Goal: Task Accomplishment & Management: Manage account settings

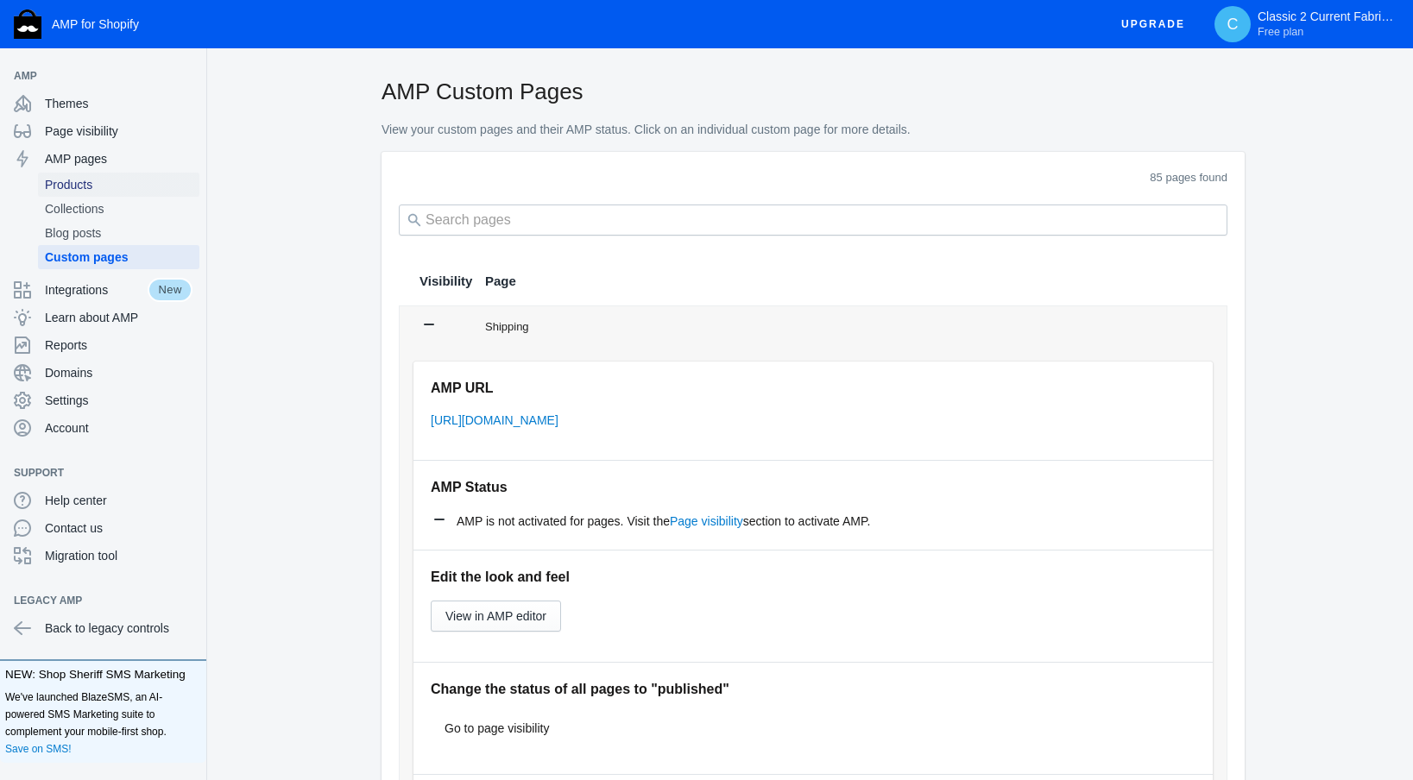
click at [81, 181] on span "Products" at bounding box center [119, 184] width 148 height 17
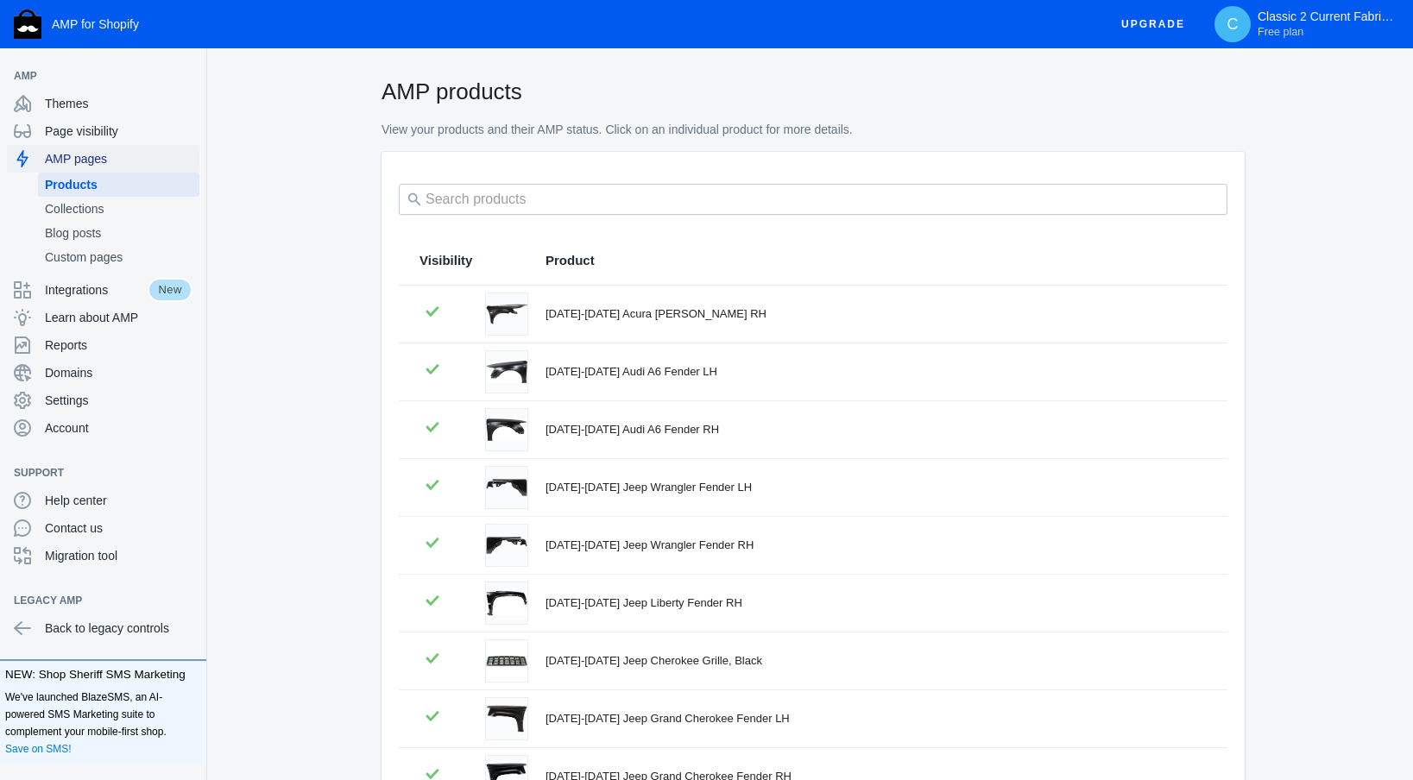
click at [63, 156] on span "AMP pages" at bounding box center [119, 158] width 148 height 17
click at [68, 108] on span "Themes" at bounding box center [119, 103] width 148 height 17
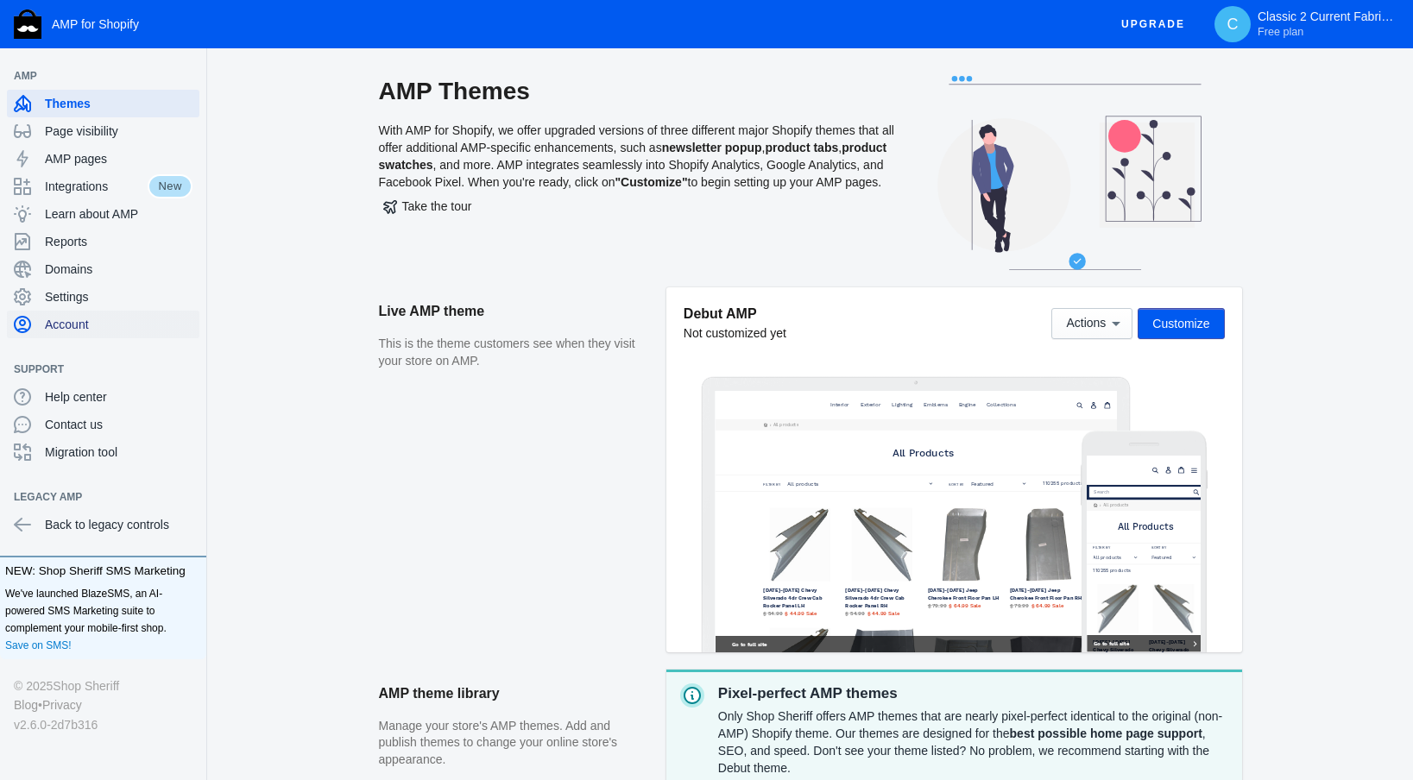
click at [91, 323] on span "Account" at bounding box center [119, 324] width 148 height 17
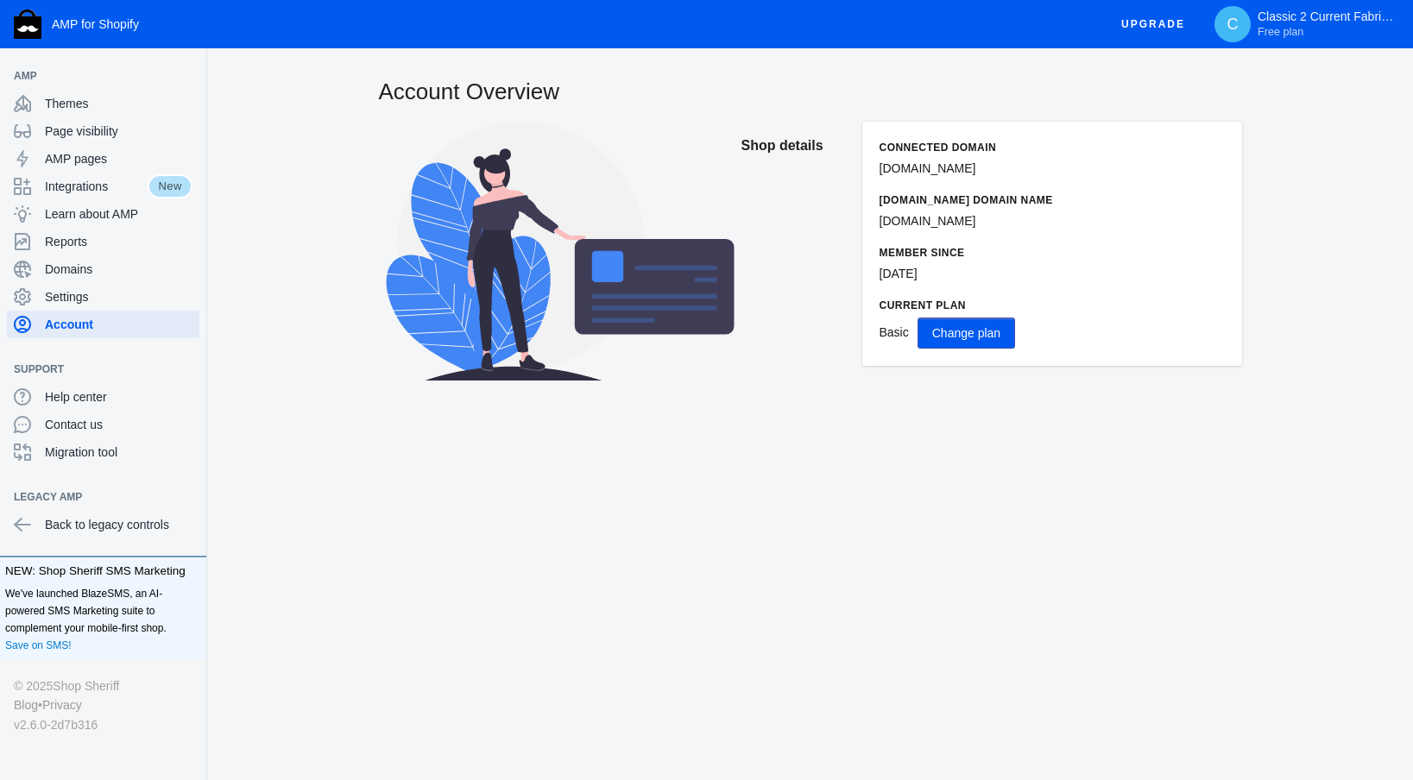
click at [895, 335] on span "Basic" at bounding box center [893, 332] width 29 height 14
click at [83, 188] on span "Integrations" at bounding box center [96, 186] width 103 height 17
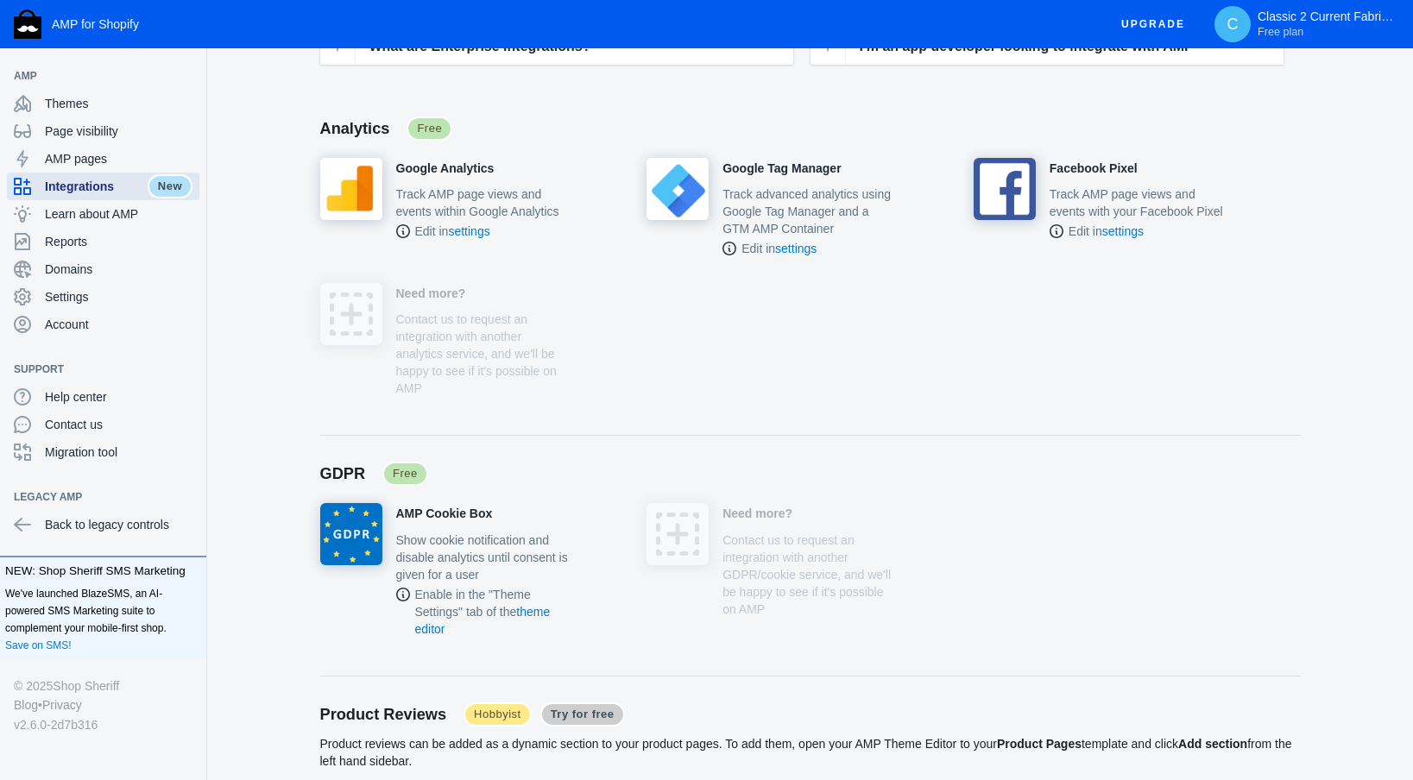
scroll to position [225, 0]
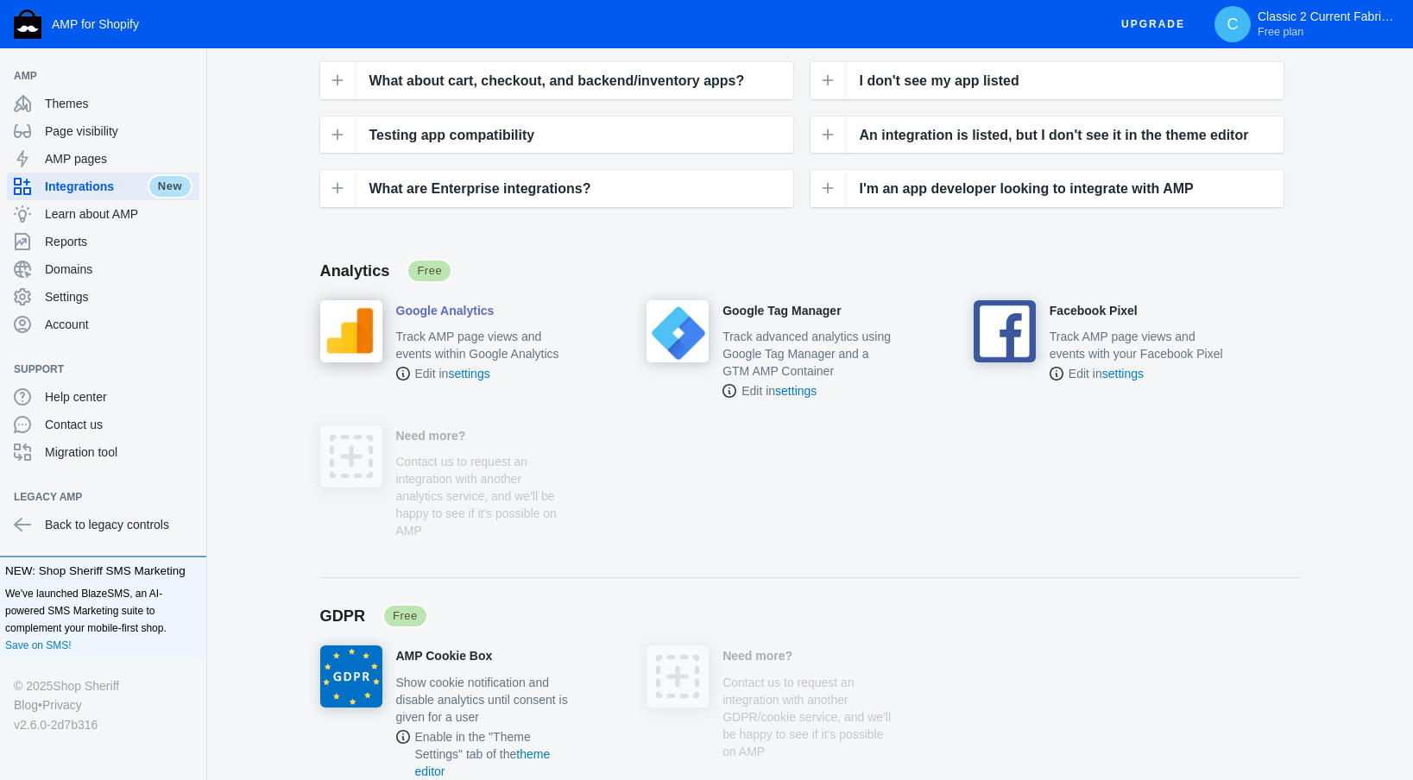
click at [438, 337] on p "Track AMP page views and events within Google Analytics" at bounding box center [483, 345] width 174 height 35
click at [472, 375] on link "settings" at bounding box center [468, 374] width 41 height 14
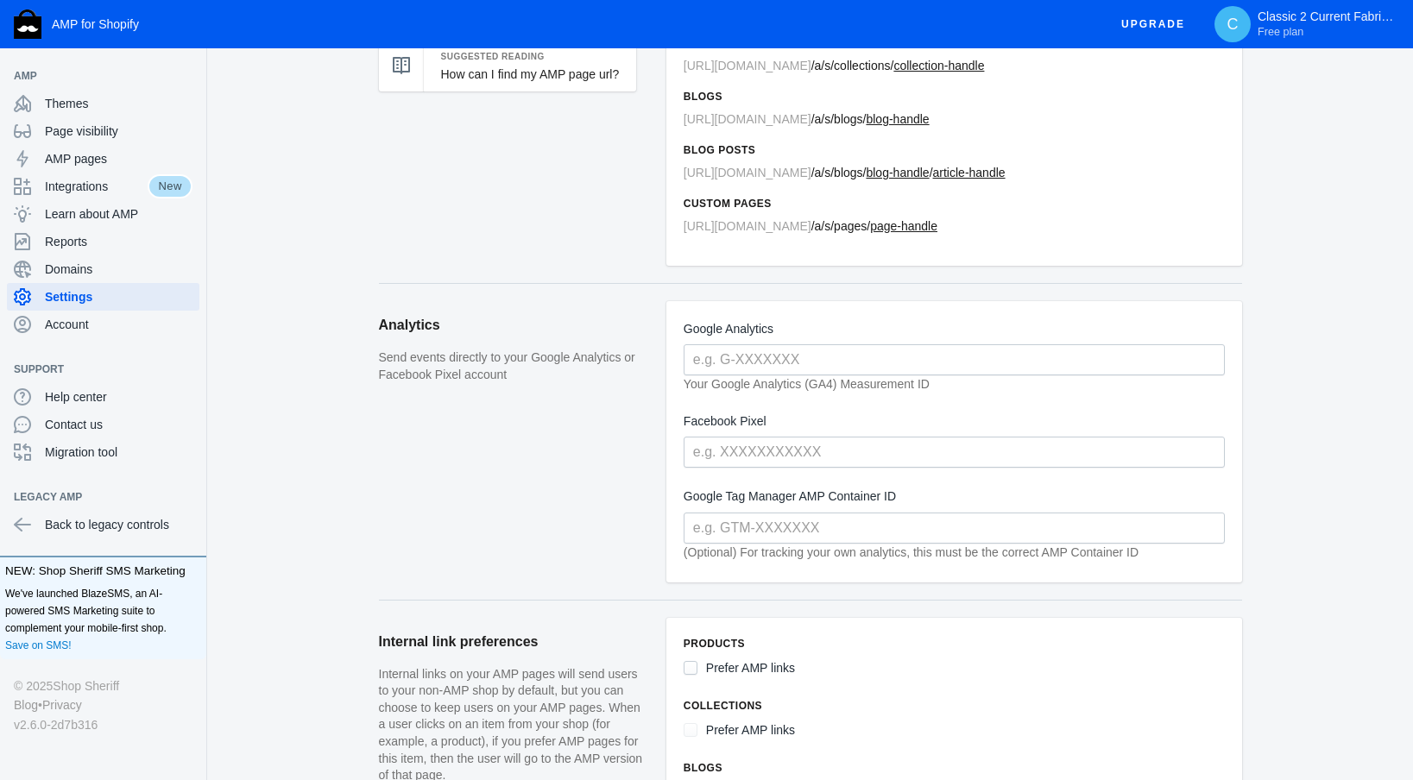
scroll to position [208, 0]
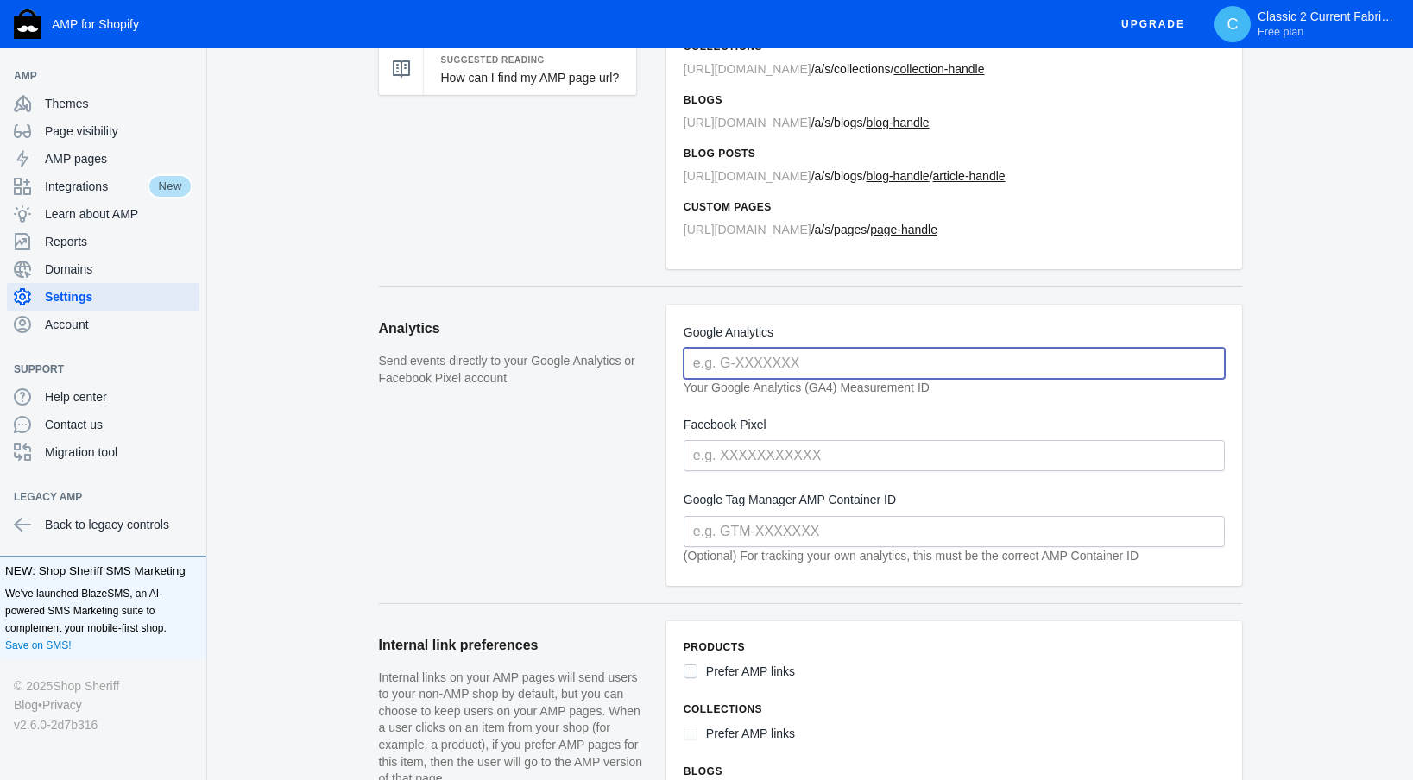
click at [796, 361] on input "text" at bounding box center [953, 363] width 541 height 31
type input "377522894"
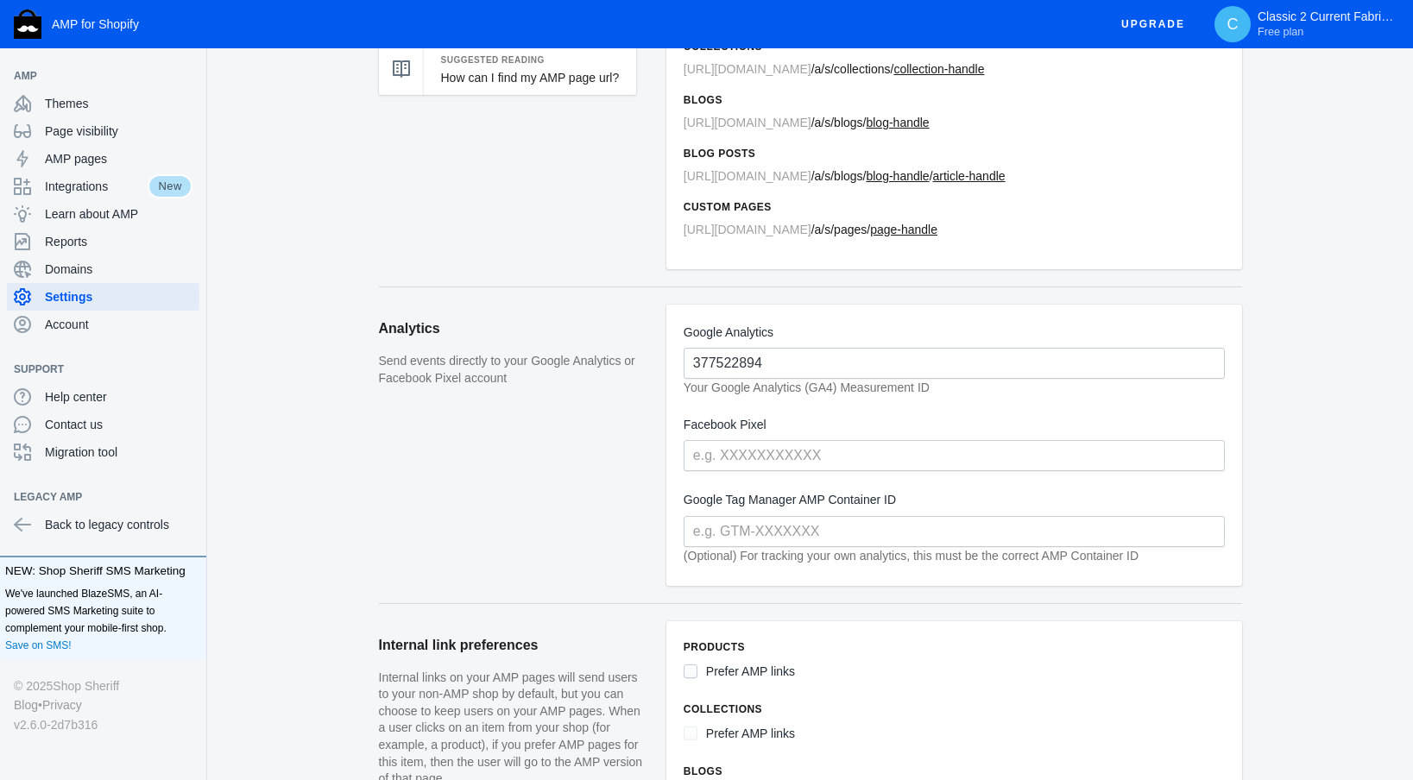
click at [1094, 412] on form "Google Analytics 377522894 Your Google Analytics (GA4) Measurement ID Facebook …" at bounding box center [953, 445] width 541 height 247
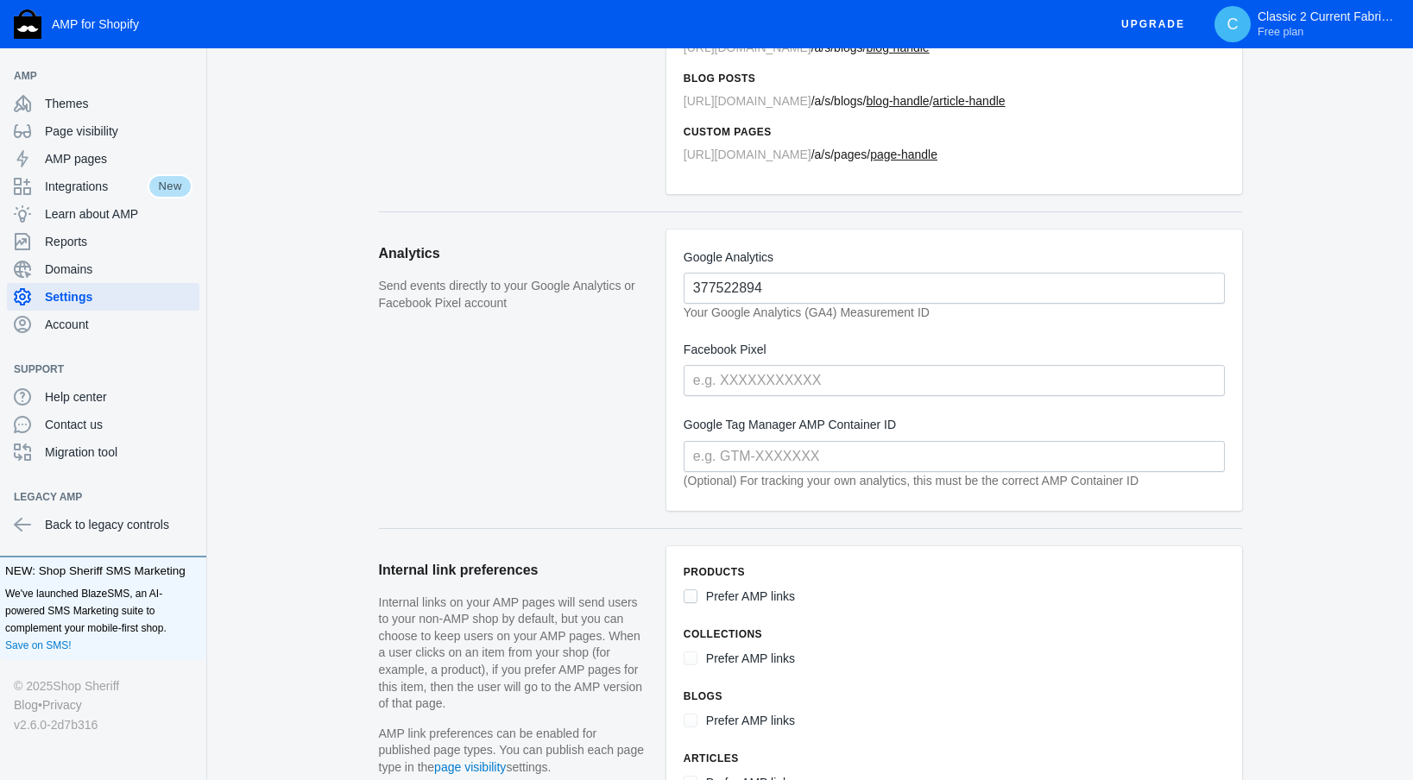
scroll to position [293, 0]
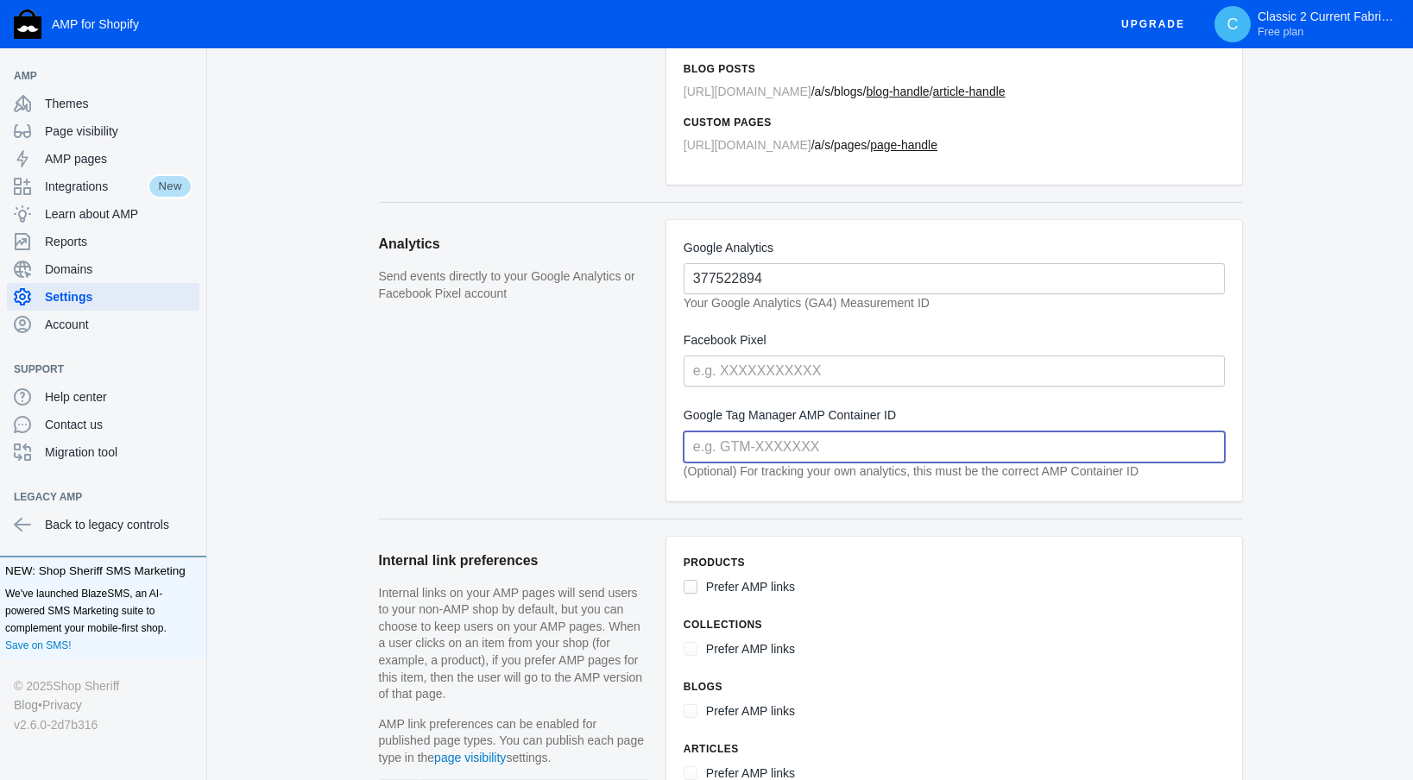
click at [814, 457] on input "text" at bounding box center [953, 446] width 541 height 31
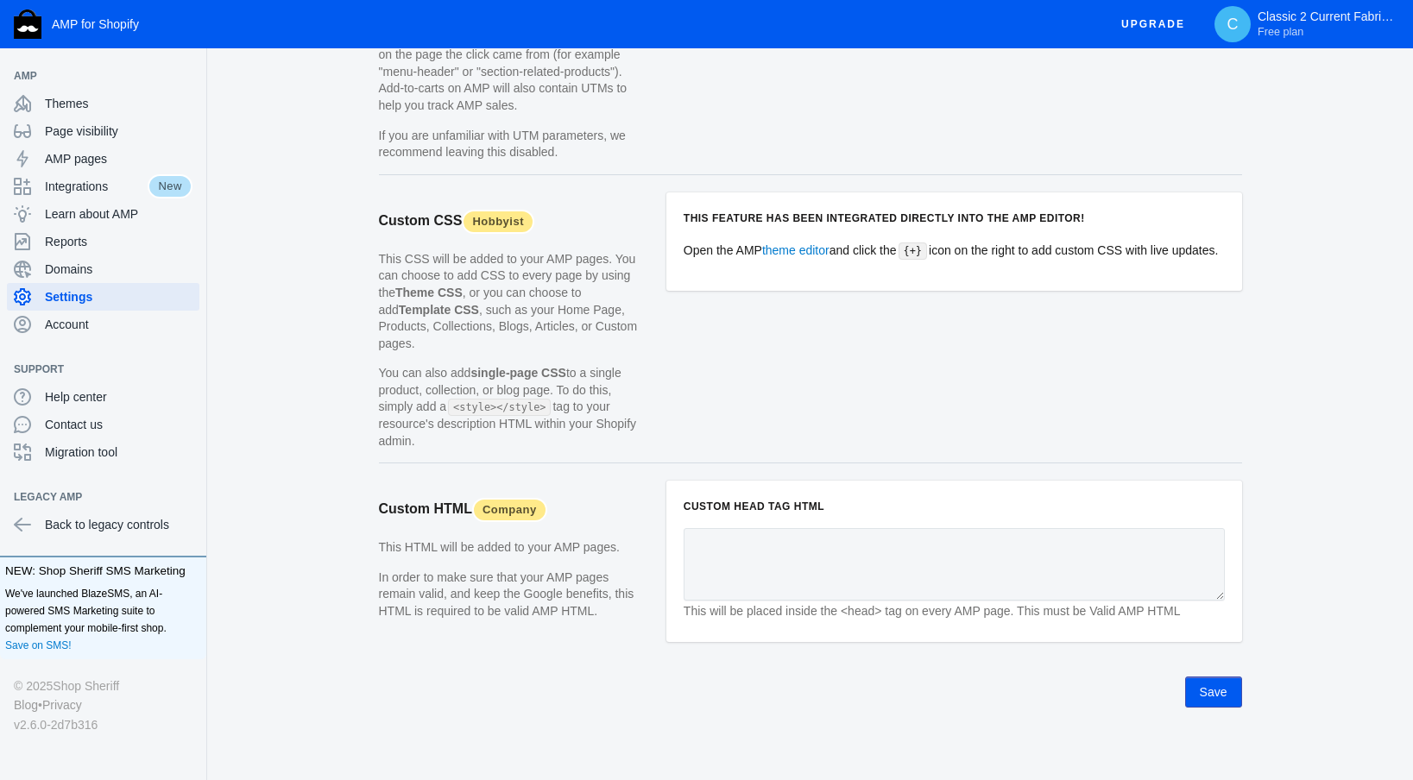
scroll to position [1529, 0]
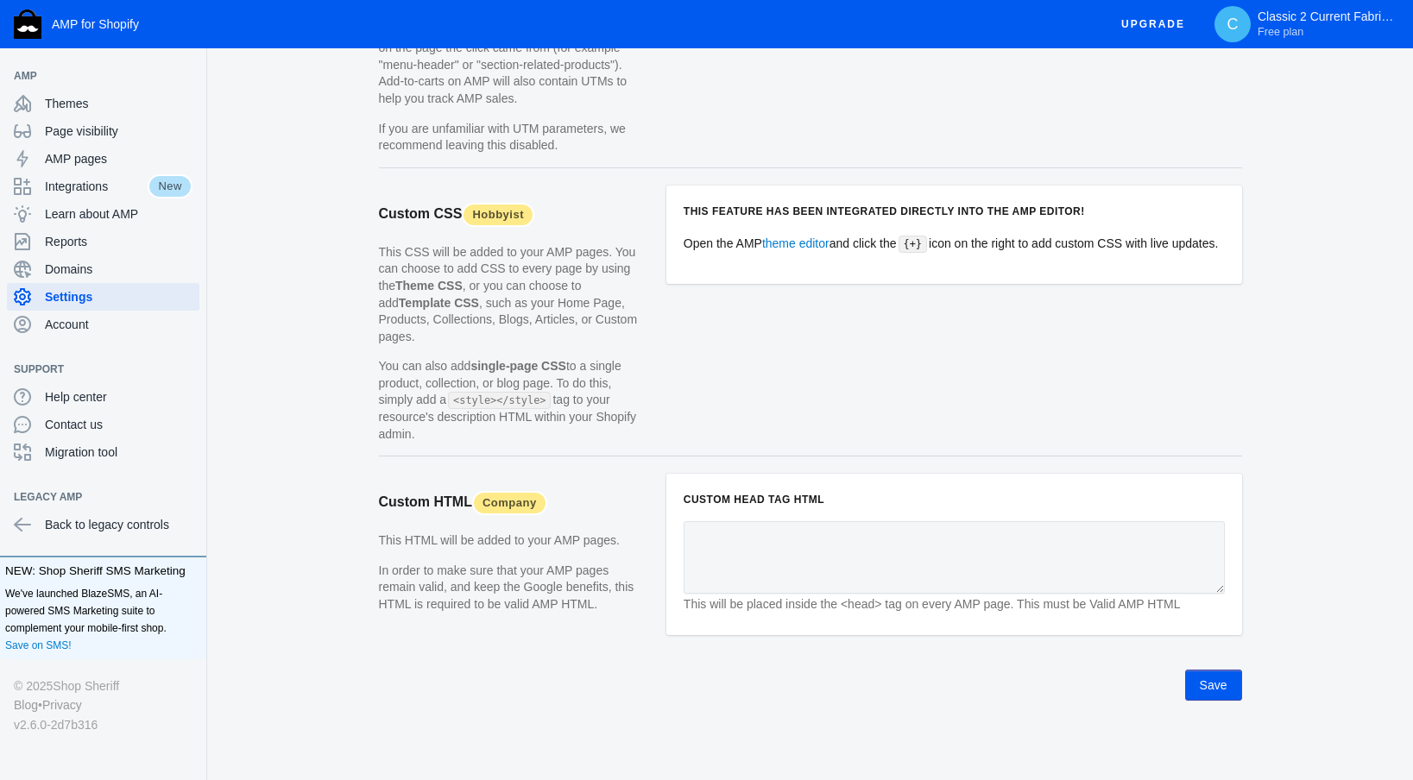
click at [1226, 686] on button "Save" at bounding box center [1213, 685] width 57 height 31
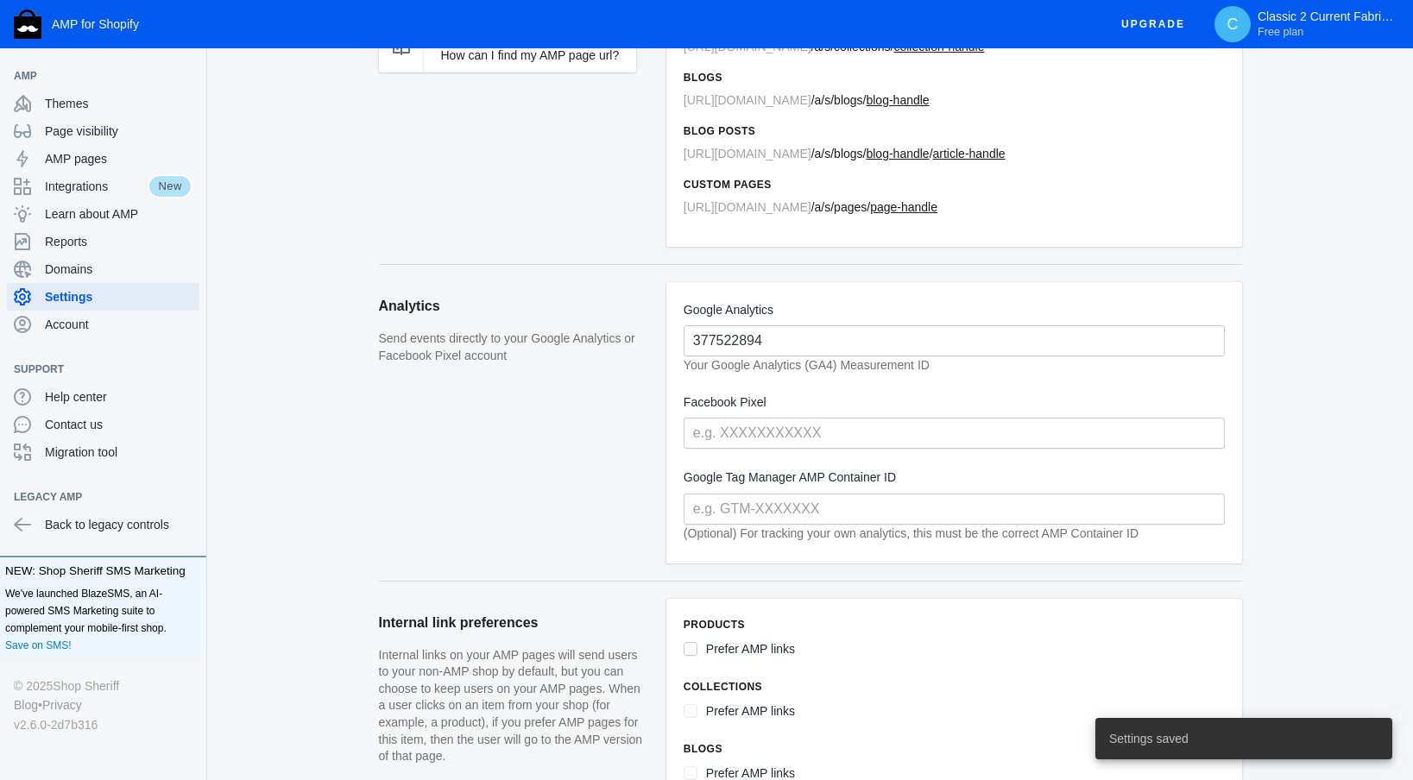
scroll to position [0, 0]
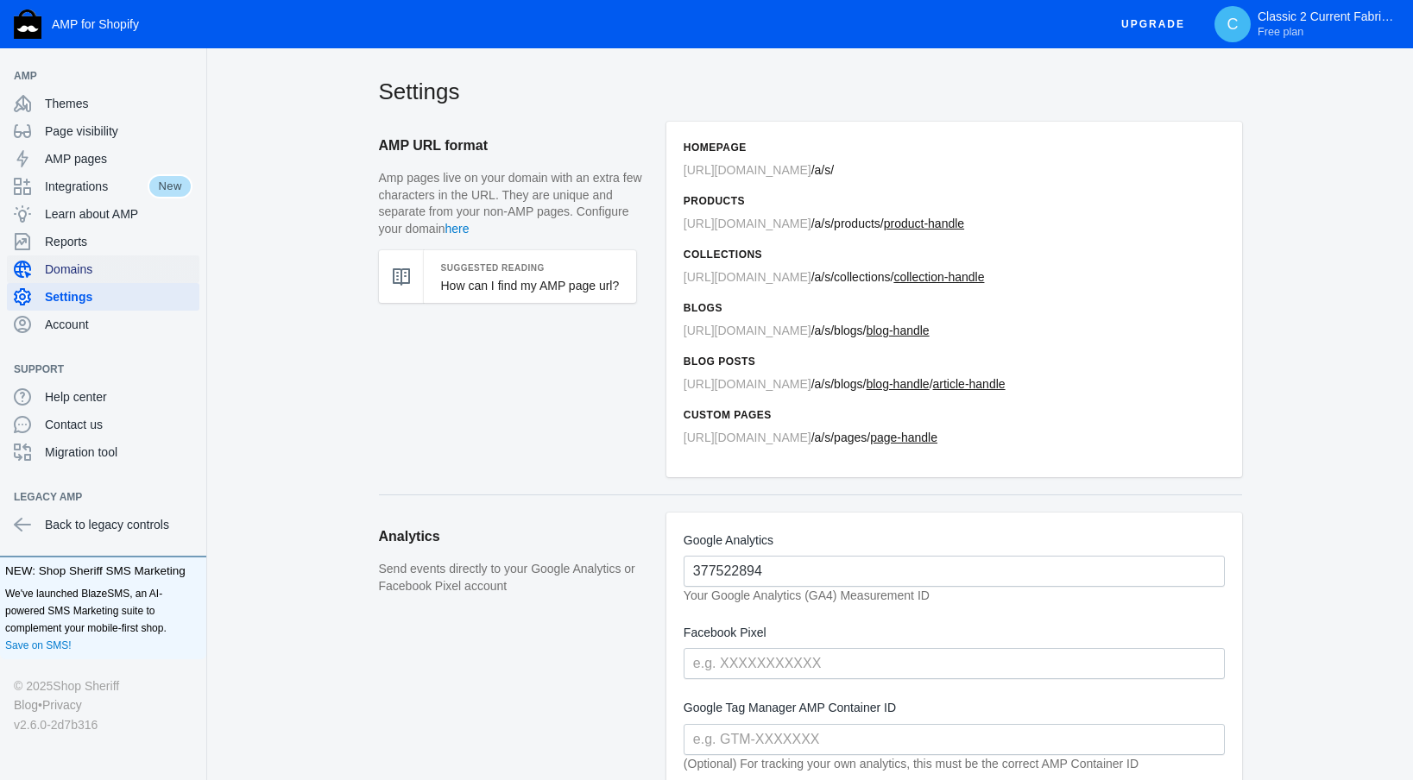
click at [77, 263] on span "Domains" at bounding box center [119, 269] width 148 height 17
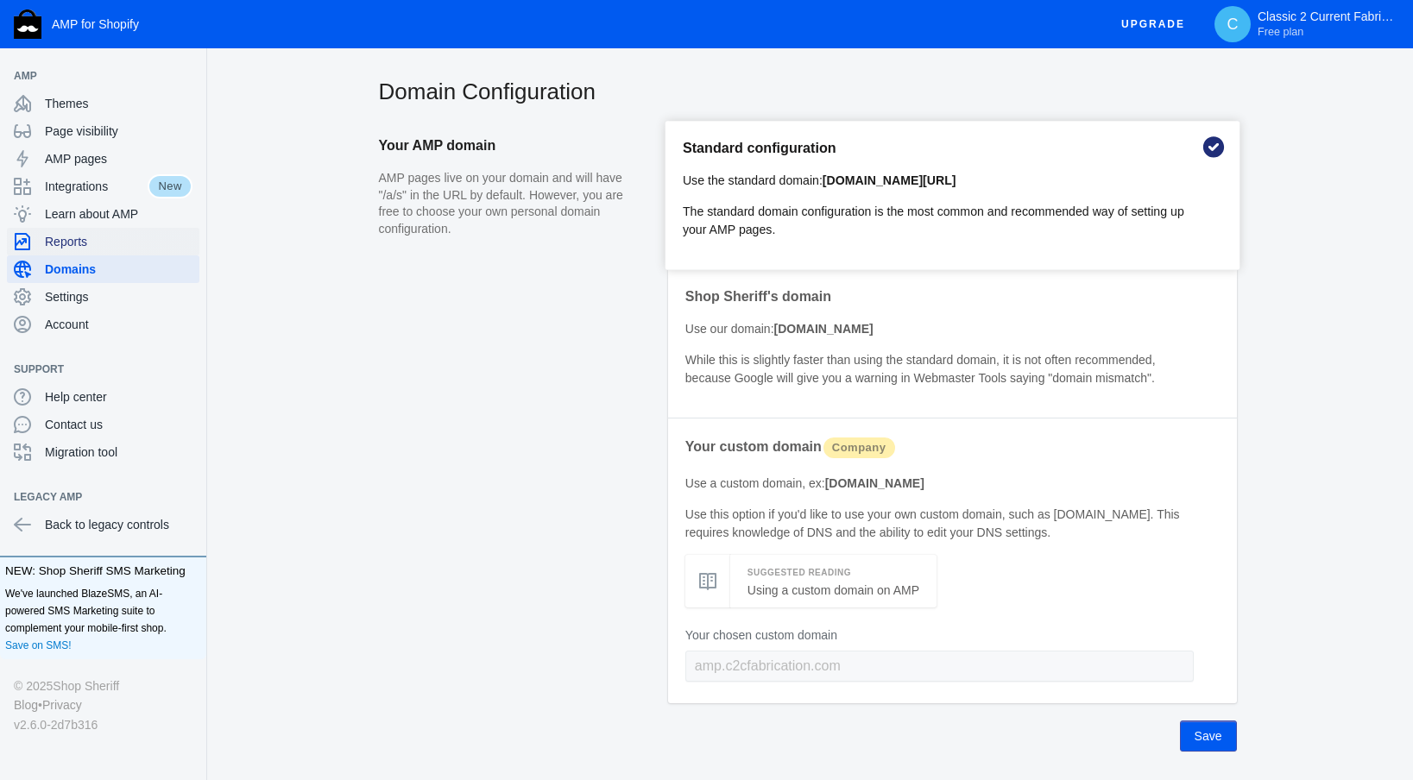
click at [67, 240] on span "Reports" at bounding box center [119, 241] width 148 height 17
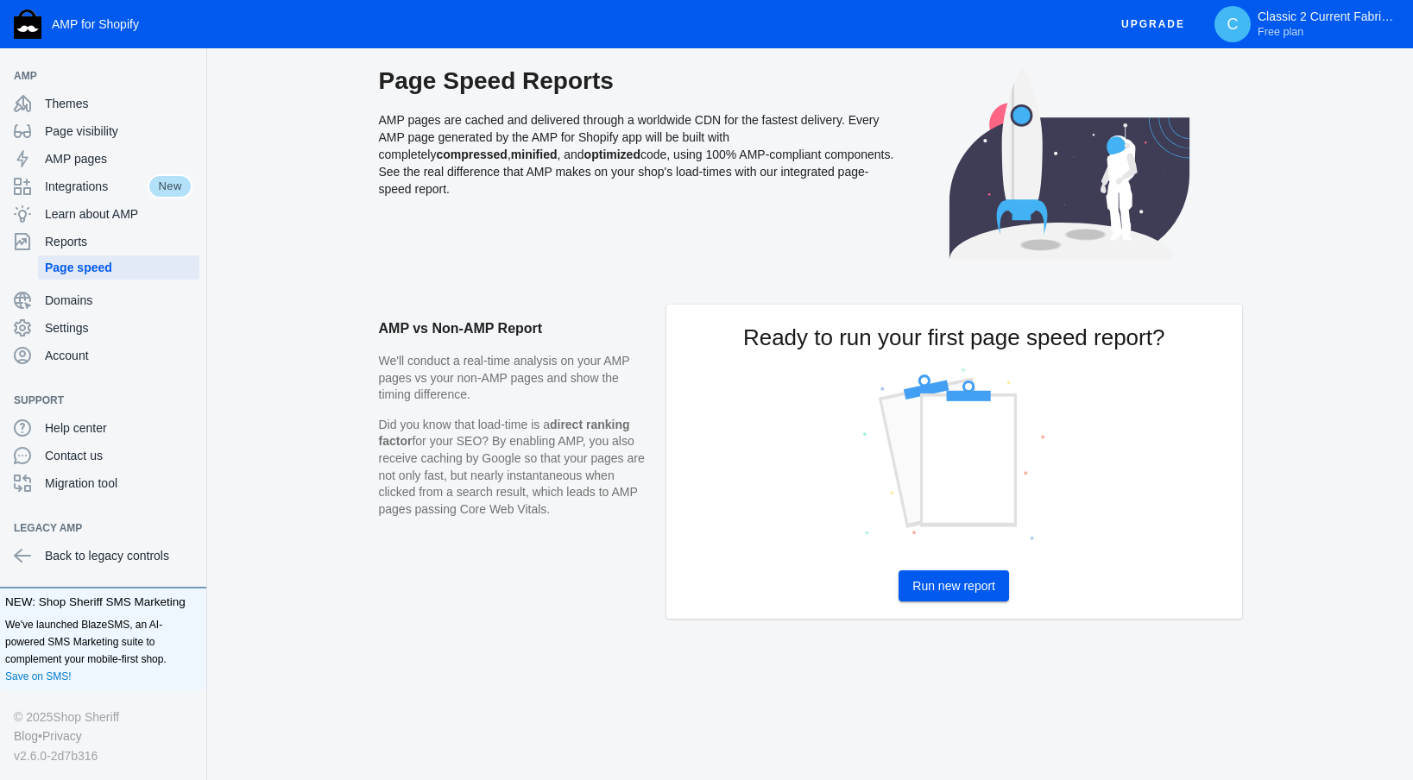
click at [975, 588] on span "Run new report" at bounding box center [953, 586] width 83 height 14
click at [85, 188] on span "Integrations" at bounding box center [96, 186] width 103 height 17
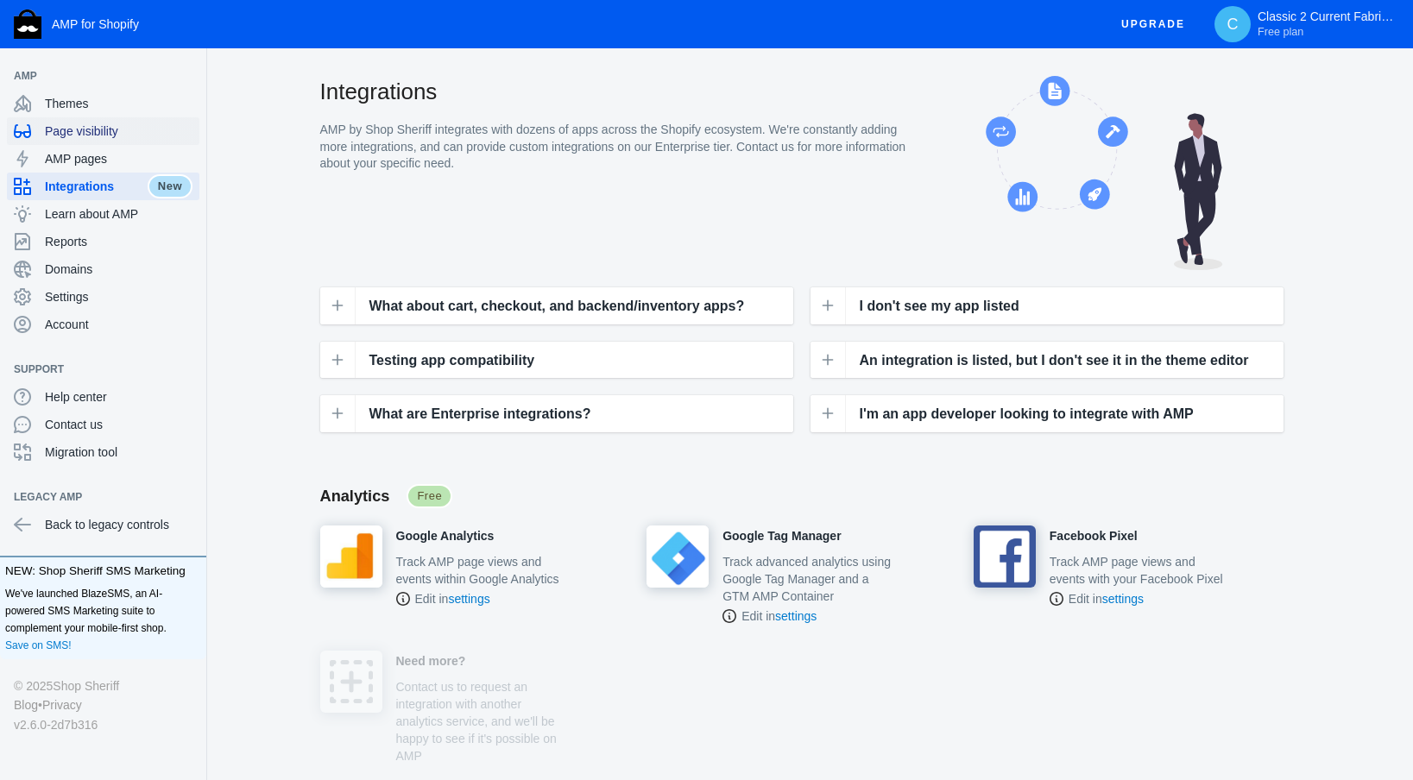
click at [66, 125] on span "Page visibility" at bounding box center [119, 131] width 148 height 17
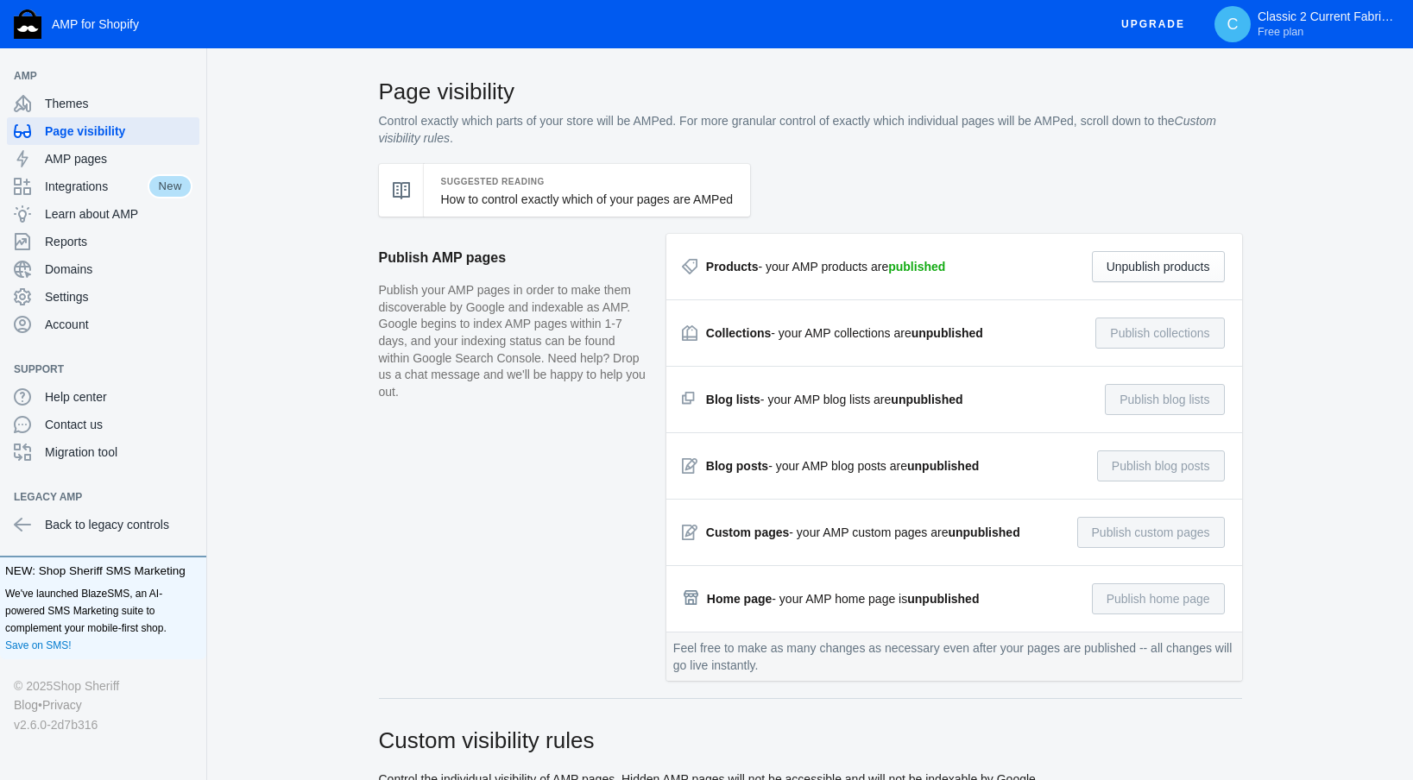
click at [936, 331] on strong "unpublished" at bounding box center [947, 333] width 72 height 14
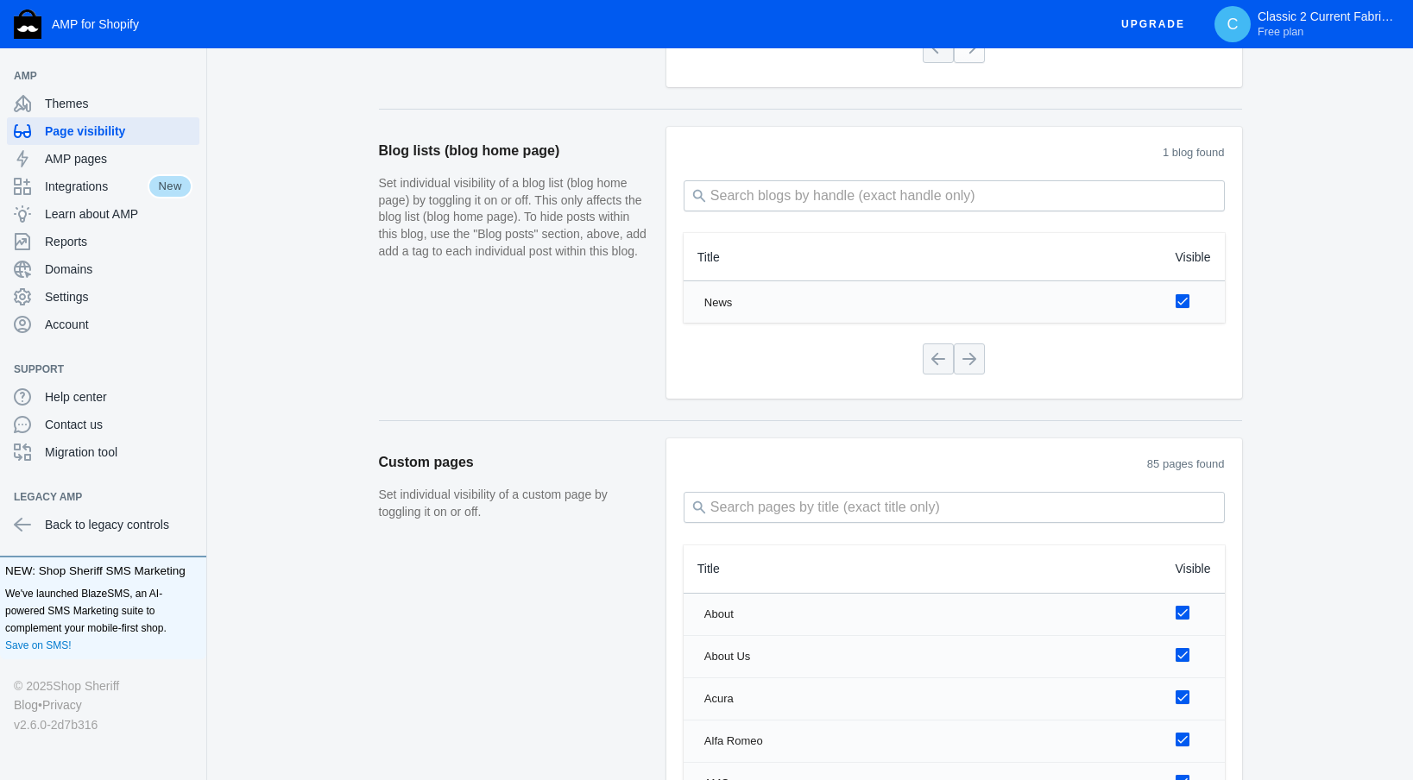
scroll to position [1862, 0]
